Goal: Information Seeking & Learning: Understand process/instructions

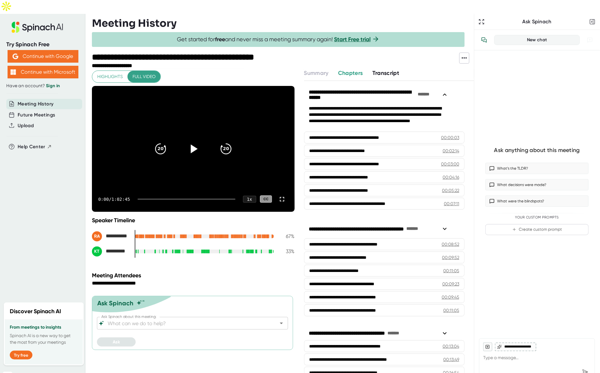
click at [379, 70] on span "Transcript" at bounding box center [385, 73] width 27 height 7
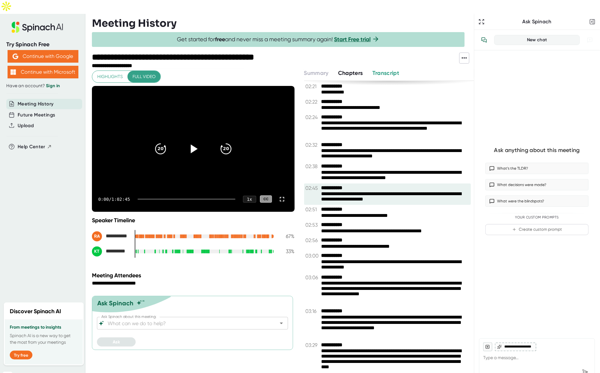
scroll to position [836, 0]
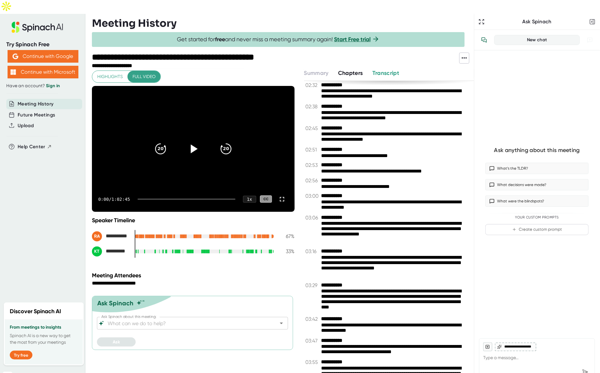
click at [463, 54] on icon at bounding box center [464, 58] width 8 height 8
click at [472, 65] on div "Copy Transcript" at bounding box center [491, 67] width 39 height 6
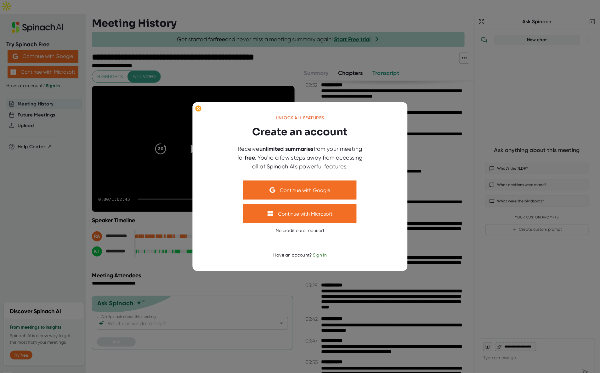
click at [428, 51] on div at bounding box center [300, 186] width 600 height 373
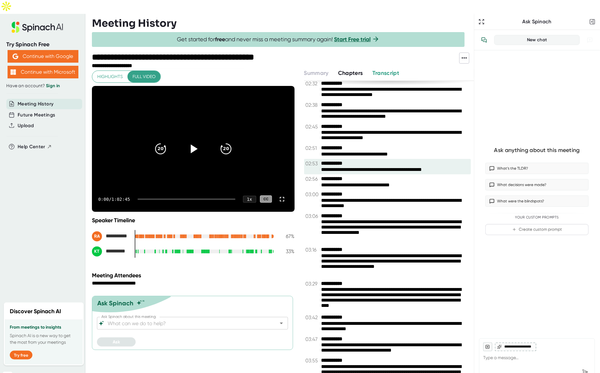
scroll to position [838, 0]
click at [591, 19] on icon "button" at bounding box center [592, 22] width 6 height 6
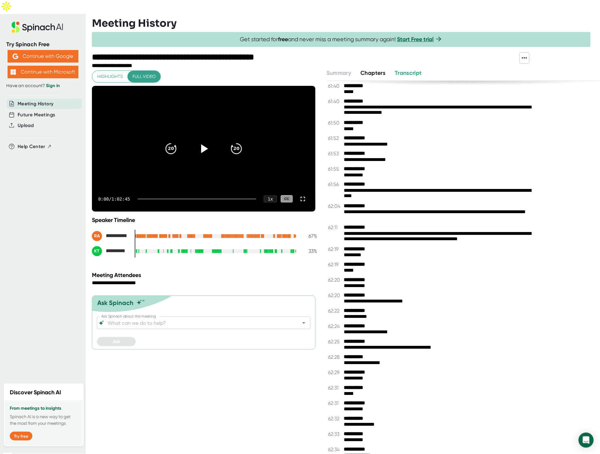
scroll to position [9784, 0]
